Goal: Communication & Community: Answer question/provide support

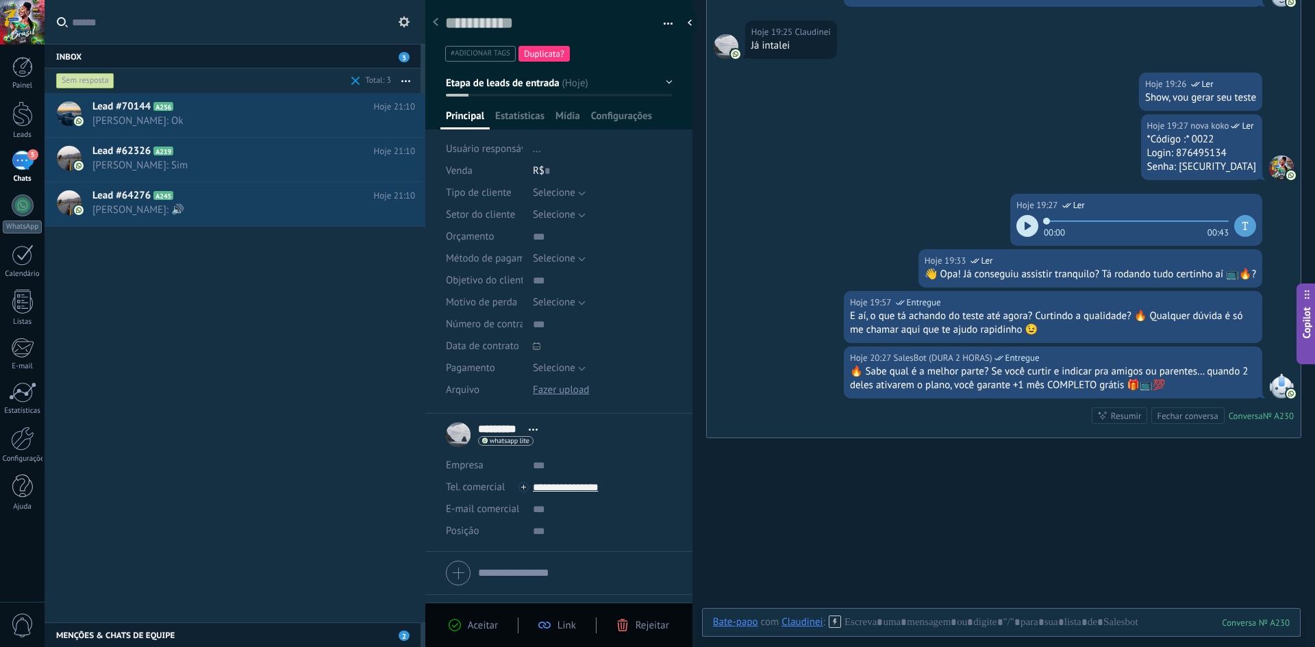
scroll to position [21, 0]
click at [350, 79] on span at bounding box center [356, 80] width 16 height 27
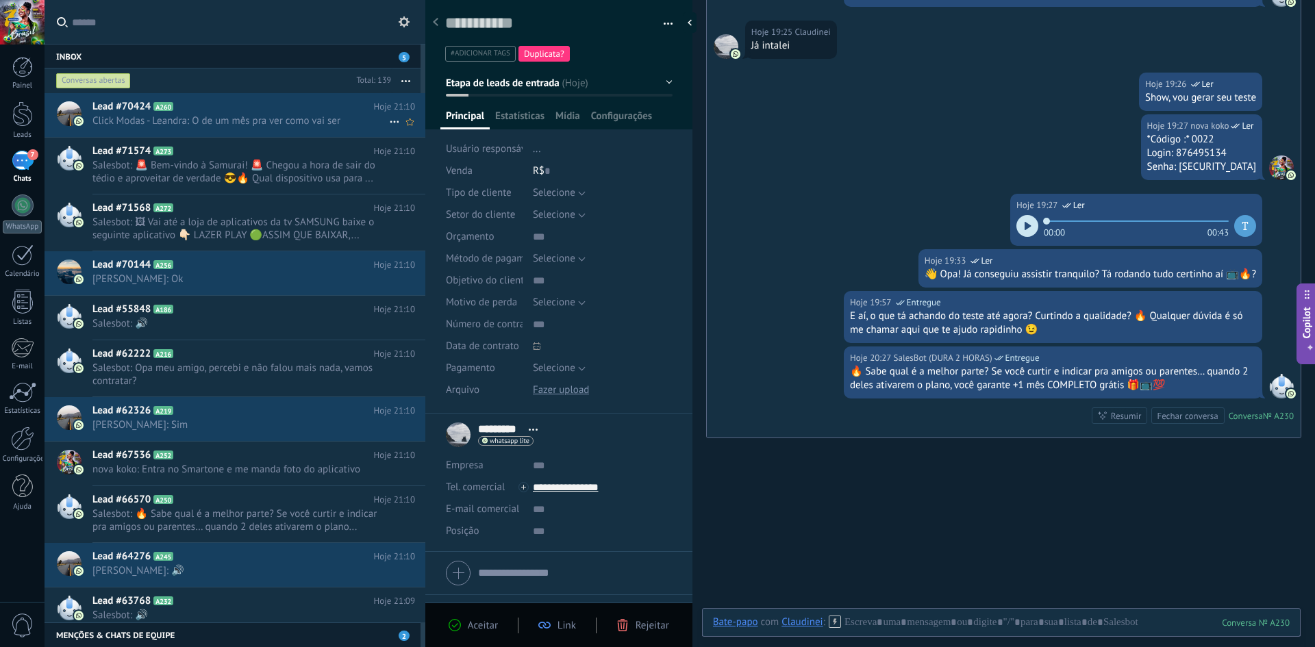
click at [338, 122] on span "Click Modas - Leandra: O de um mês pra ver como vai ser" at bounding box center [240, 120] width 297 height 13
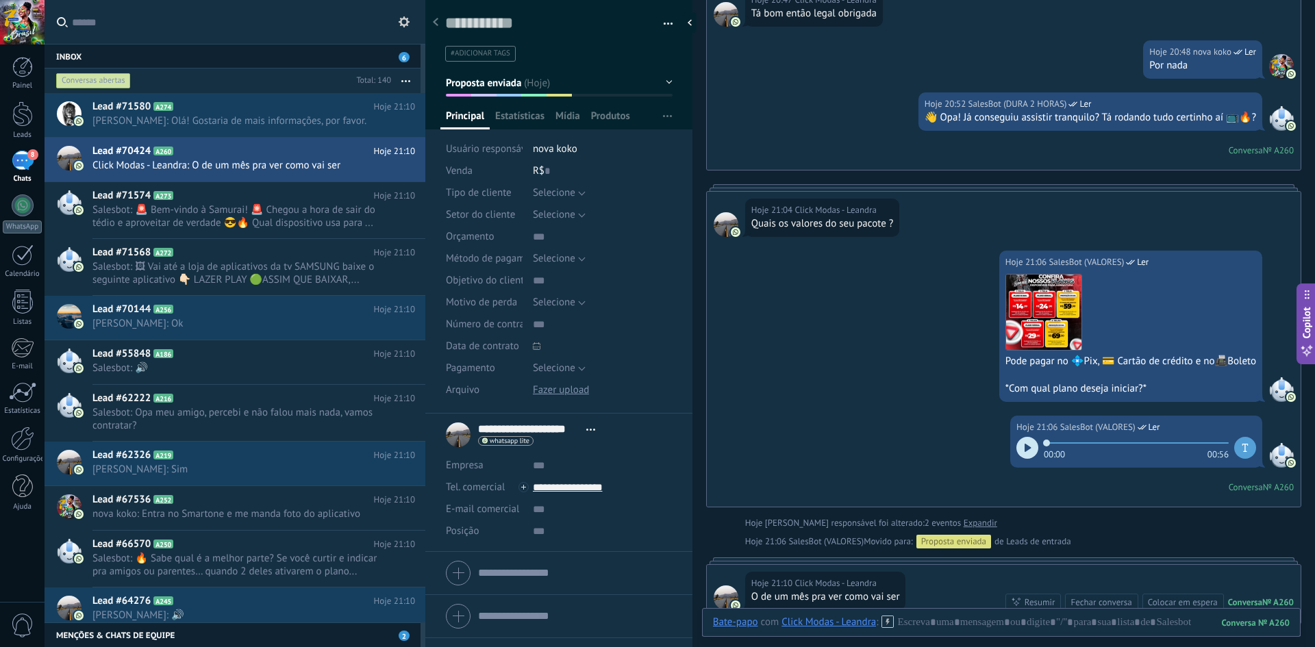
scroll to position [1058, 0]
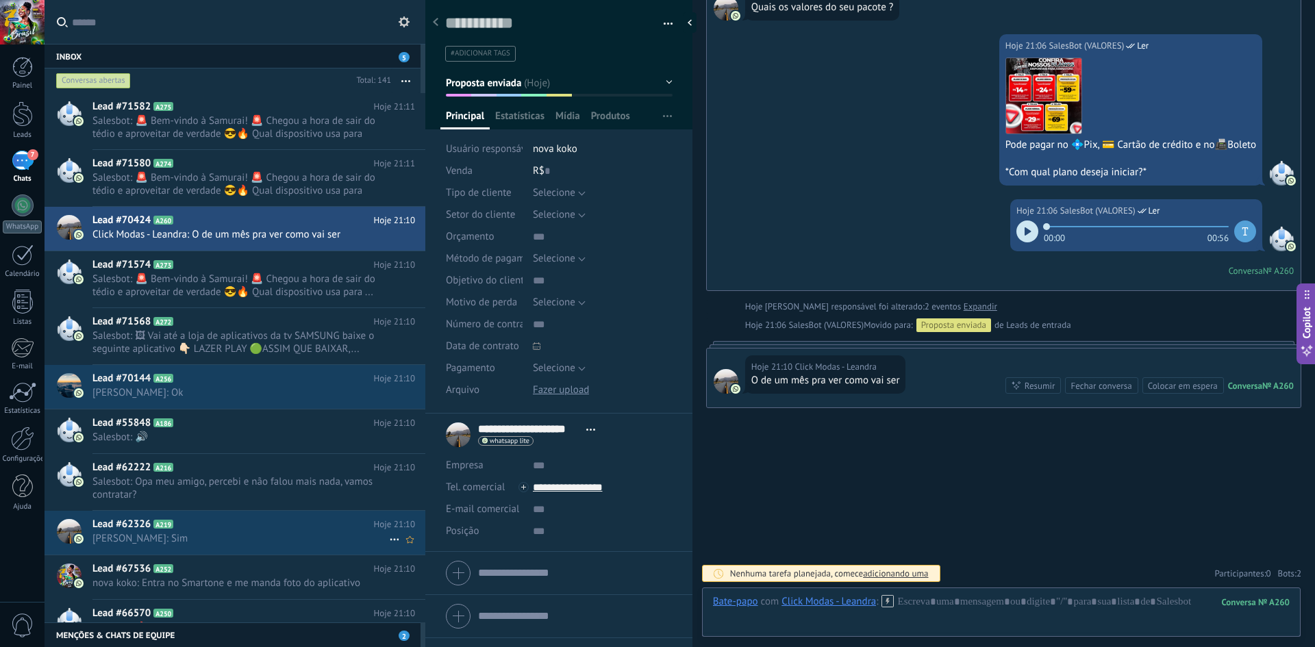
click at [172, 534] on span "[PERSON_NAME]: Sim" at bounding box center [240, 538] width 297 height 13
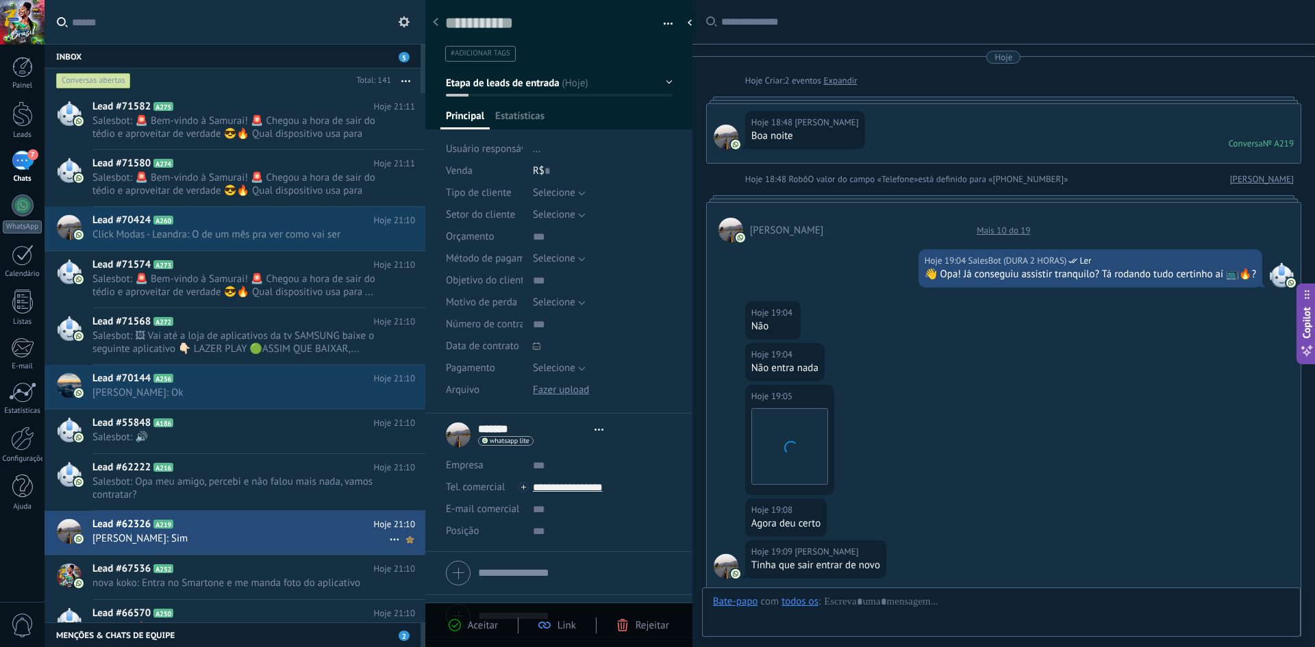
type textarea "**********"
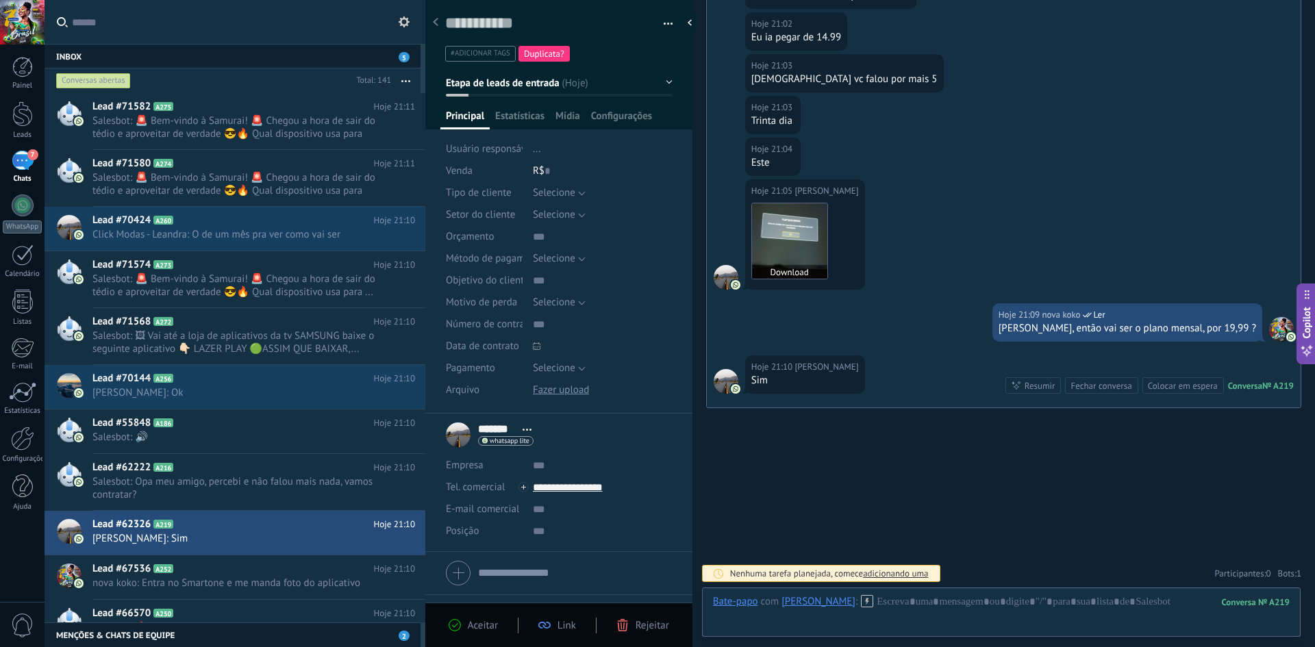
click at [804, 244] on img at bounding box center [789, 240] width 75 height 75
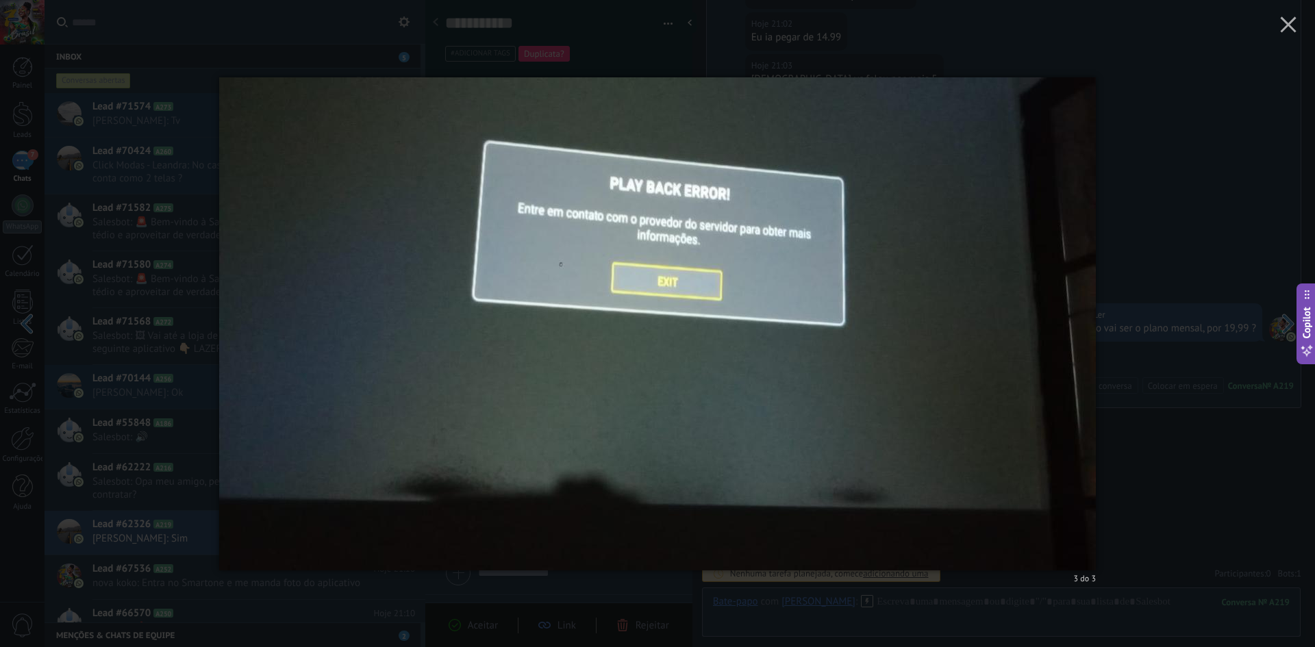
click at [1269, 253] on div "3 do 3" at bounding box center [657, 323] width 1315 height 647
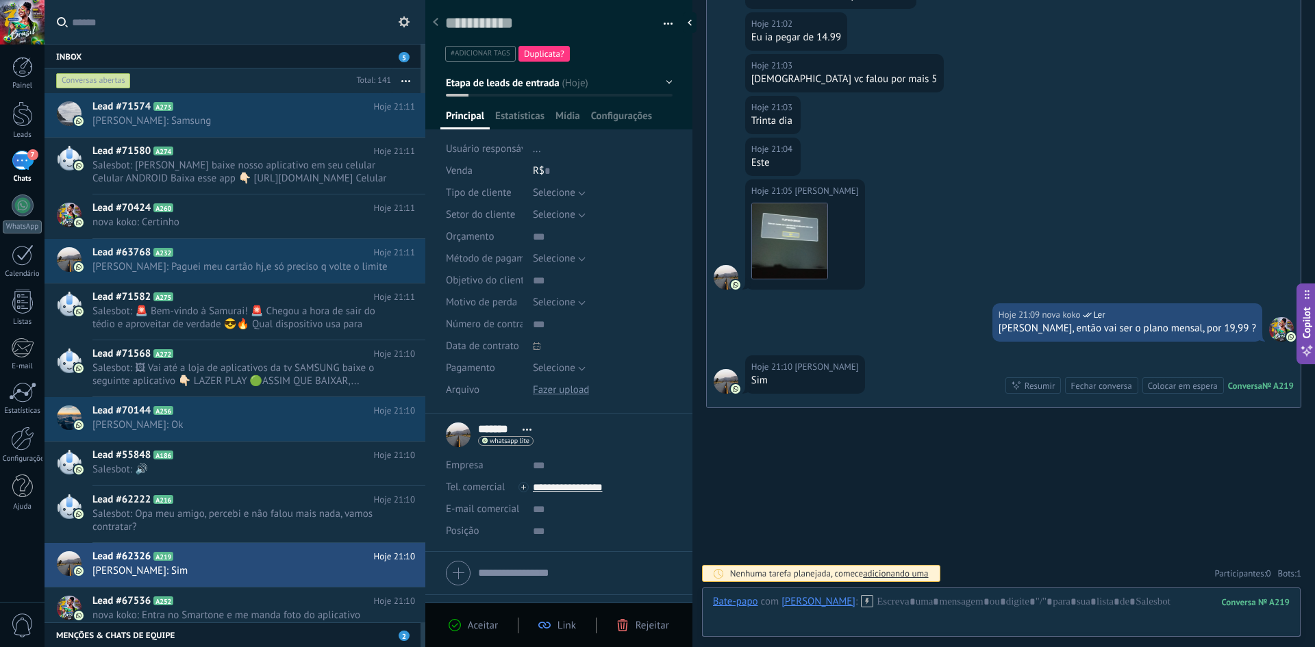
drag, startPoint x: 223, startPoint y: 41, endPoint x: 195, endPoint y: 24, distance: 32.9
click at [223, 41] on input "text" at bounding box center [243, 22] width 343 height 44
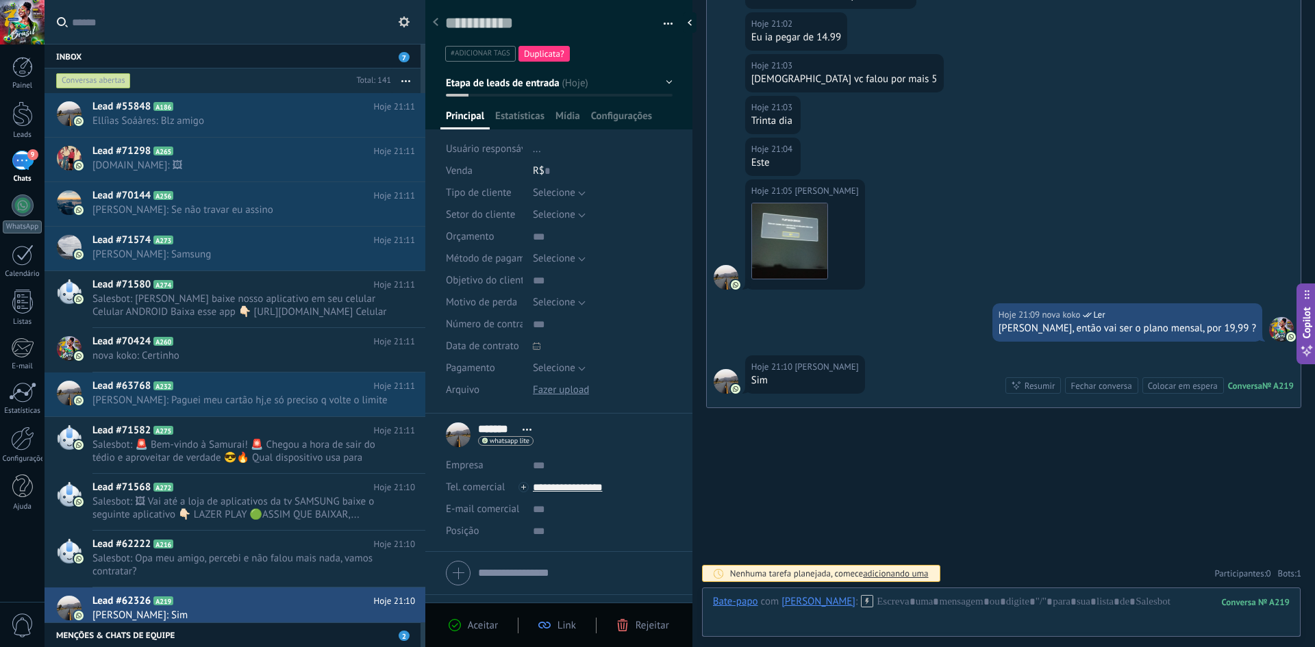
click at [25, 161] on div "9" at bounding box center [23, 161] width 22 height 20
